Goal: Check status

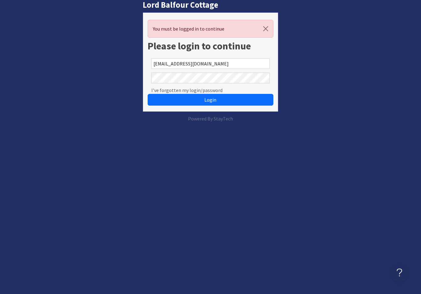
click at [210, 100] on button "Login" at bounding box center [210, 100] width 125 height 12
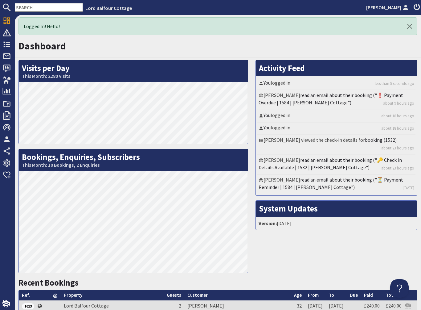
click at [292, 96] on li "Mrs Jillian Brownlie read an email about their booking ("❗ Payment Overdue | 15…" at bounding box center [336, 100] width 158 height 20
click at [372, 97] on link "read an email about their booking ("❗ Payment Overdue | 1584 | Lord Balfour Cot…" at bounding box center [331, 99] width 145 height 14
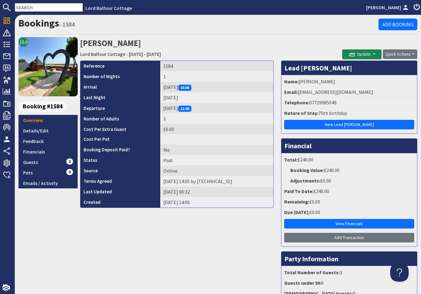
click at [49, 178] on link "Emails / Activity" at bounding box center [47, 183] width 59 height 10
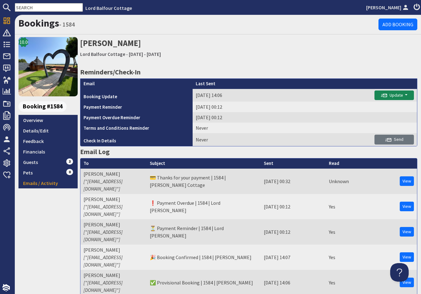
click at [401, 201] on link "View" at bounding box center [407, 206] width 14 height 10
